Goal: Transaction & Acquisition: Purchase product/service

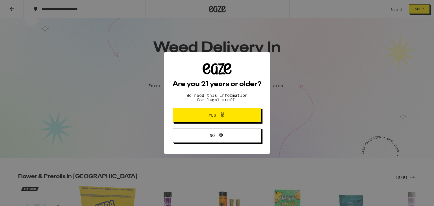
click at [225, 112] on icon at bounding box center [222, 115] width 7 height 7
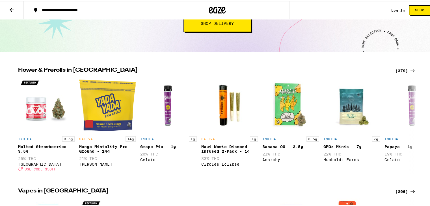
click at [405, 71] on div "(379)" at bounding box center [405, 69] width 21 height 7
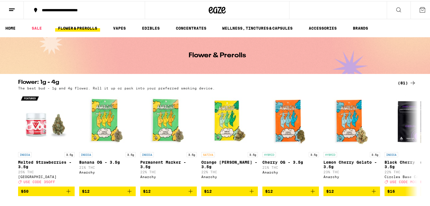
scroll to position [1, 0]
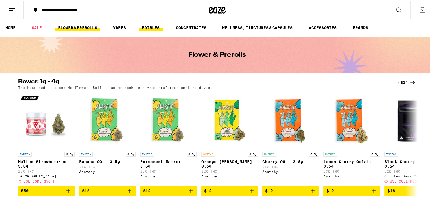
click at [140, 26] on link "EDIBLES" at bounding box center [150, 26] width 23 height 7
